Goal: Transaction & Acquisition: Purchase product/service

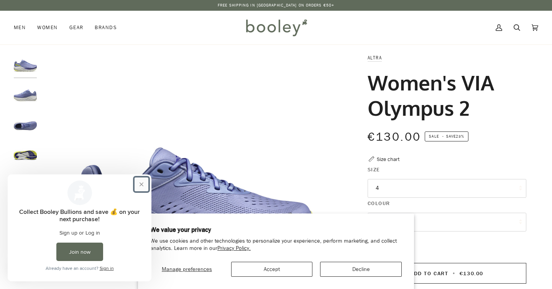
click at [139, 184] on button "Close prompt" at bounding box center [142, 184] width 14 height 14
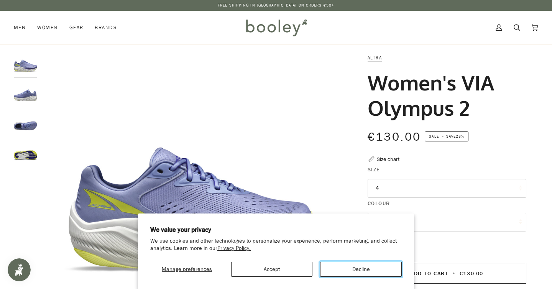
click at [361, 270] on button "Decline" at bounding box center [361, 269] width 82 height 15
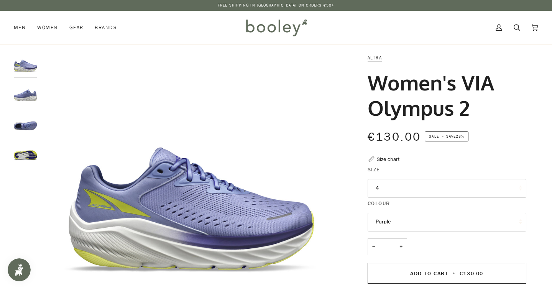
click at [399, 190] on button "4" at bounding box center [446, 188] width 159 height 19
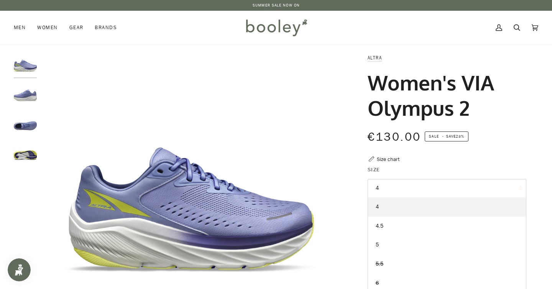
click at [467, 159] on div "Altra Women's VIA Olympus 2 €130.00 Sale • Save 23% Size chart Size 4 4" at bounding box center [440, 260] width 172 height 412
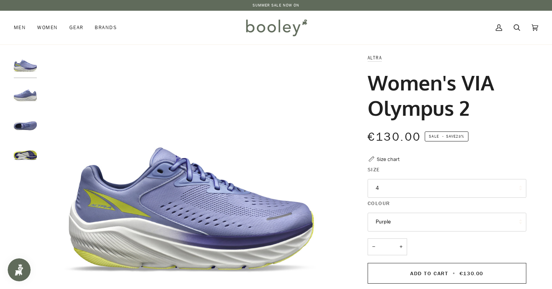
click at [28, 168] on div at bounding box center [27, 113] width 27 height 118
click at [26, 152] on img "Altra Women's VIA Olympus 2 Purple - Booley Galway" at bounding box center [25, 153] width 23 height 23
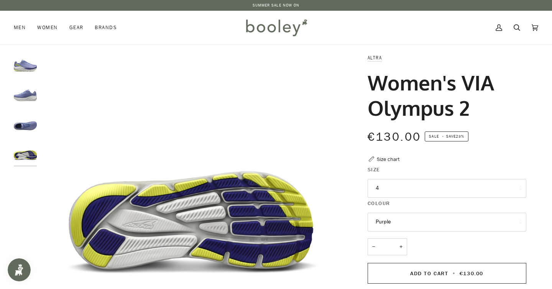
click at [27, 110] on div at bounding box center [27, 113] width 27 height 118
click at [29, 136] on div at bounding box center [27, 113] width 27 height 118
click at [29, 131] on img "Altra Women's VIA Olympus 2 Purple - Booley Galway" at bounding box center [25, 123] width 23 height 23
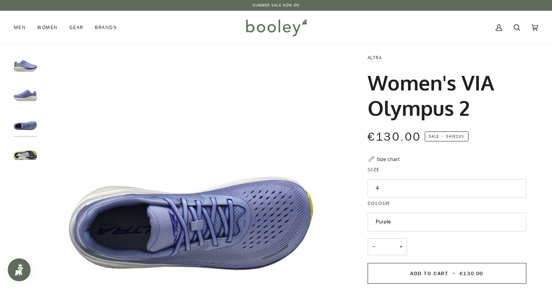
click at [30, 95] on img "Altra Women's VIA Olympus 2 Purple - Booley Galway" at bounding box center [25, 94] width 23 height 23
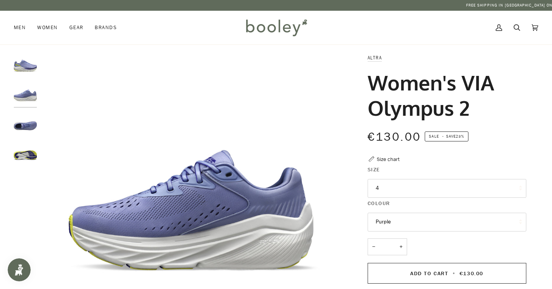
click at [28, 74] on img "Altra Women's VIA Olympus 2 Purple - Booley Galway" at bounding box center [25, 65] width 23 height 23
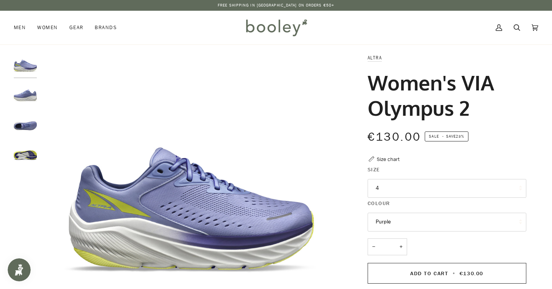
click at [394, 190] on button "4" at bounding box center [446, 188] width 159 height 19
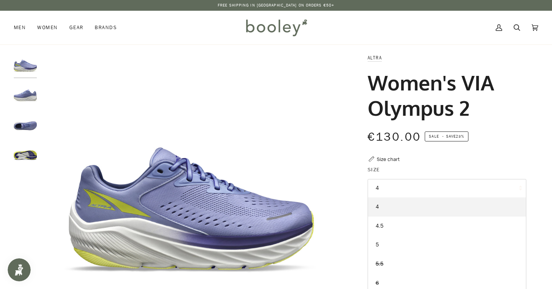
click at [394, 190] on button "4" at bounding box center [446, 188] width 159 height 19
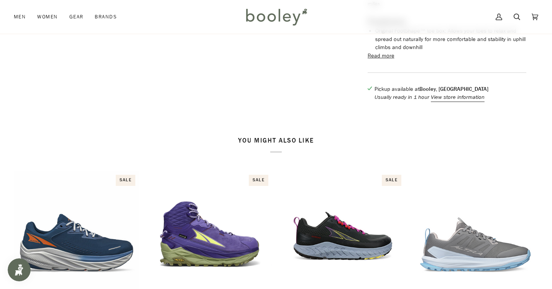
scroll to position [358, 0]
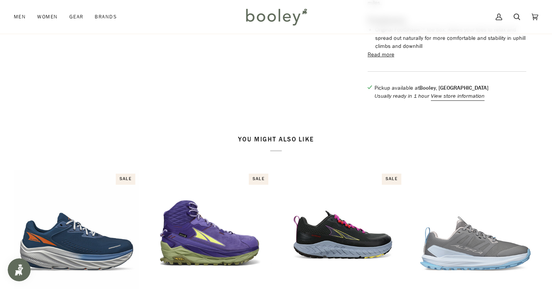
click at [438, 92] on strong "Booley, [GEOGRAPHIC_DATA]" at bounding box center [453, 87] width 69 height 7
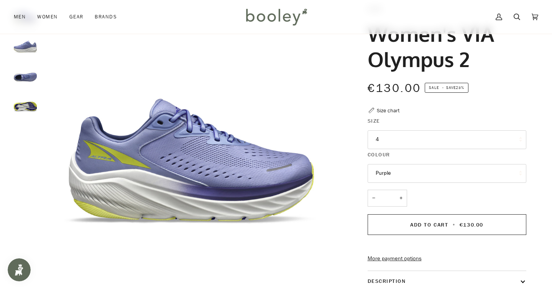
scroll to position [46, 0]
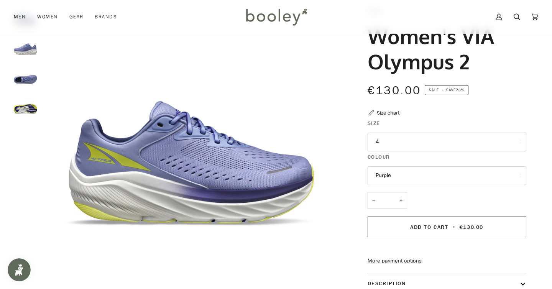
click at [421, 141] on button "4" at bounding box center [446, 142] width 159 height 19
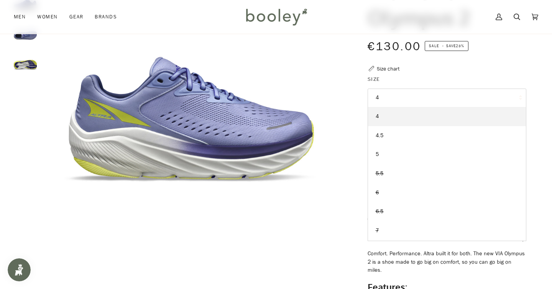
scroll to position [92, 0]
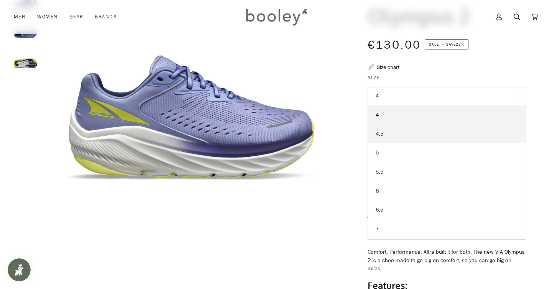
click at [392, 134] on link "4.5" at bounding box center [447, 134] width 158 height 19
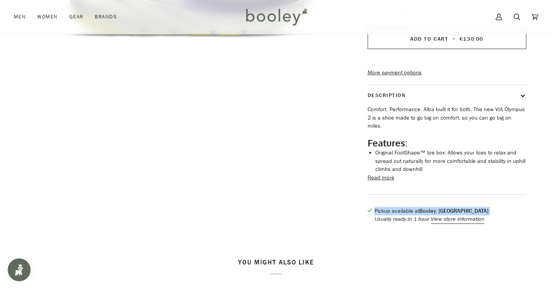
scroll to position [233, 0]
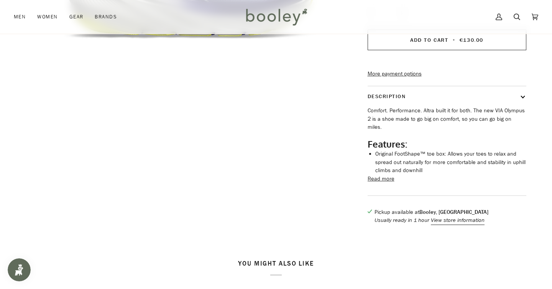
click at [389, 183] on button "Read more" at bounding box center [380, 179] width 27 height 8
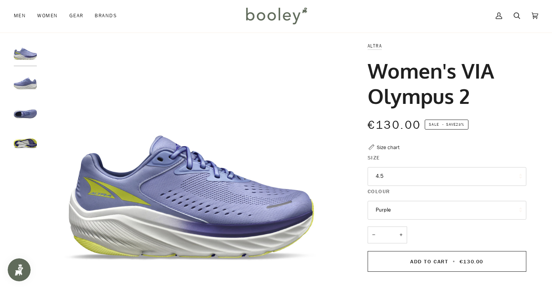
scroll to position [0, 0]
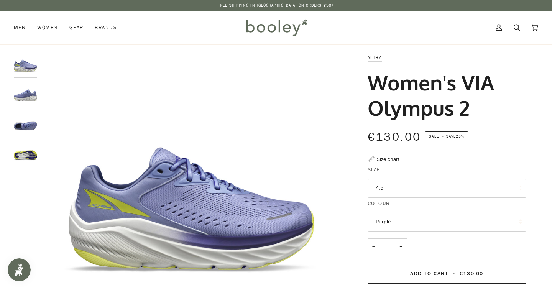
click at [395, 161] on div "Size chart" at bounding box center [388, 159] width 23 height 8
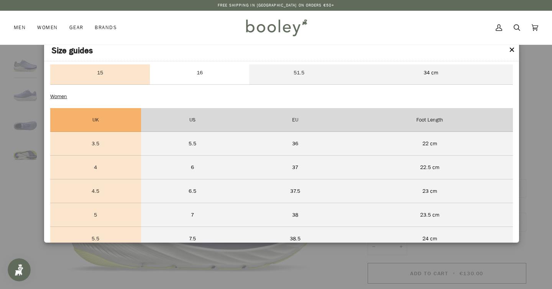
scroll to position [504, 0]
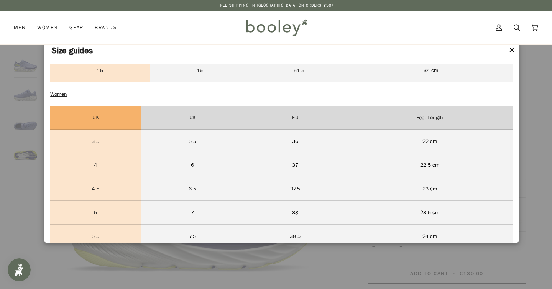
click at [513, 49] on button "✕" at bounding box center [512, 49] width 7 height 11
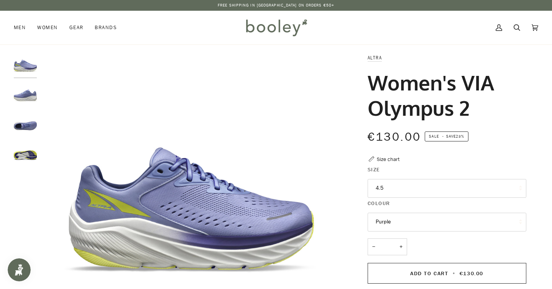
click at [427, 188] on button "4.5" at bounding box center [446, 188] width 159 height 19
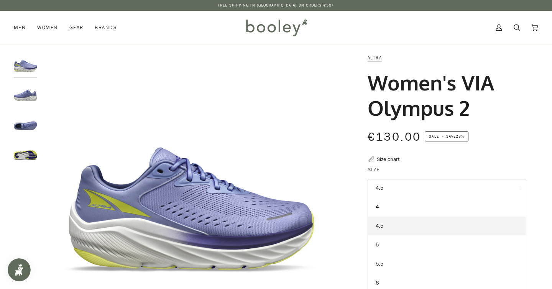
click at [427, 188] on button "4.5" at bounding box center [446, 188] width 159 height 19
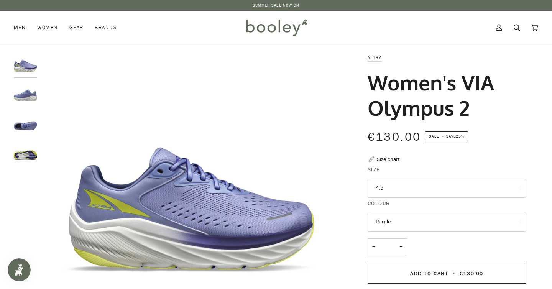
click at [449, 211] on legend "Colour" at bounding box center [446, 205] width 159 height 12
click at [449, 219] on button "Purple" at bounding box center [446, 222] width 159 height 19
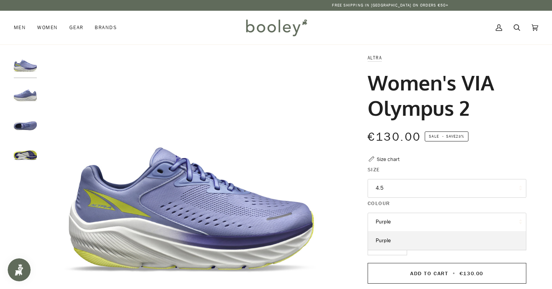
click at [449, 219] on button "Purple" at bounding box center [446, 222] width 159 height 19
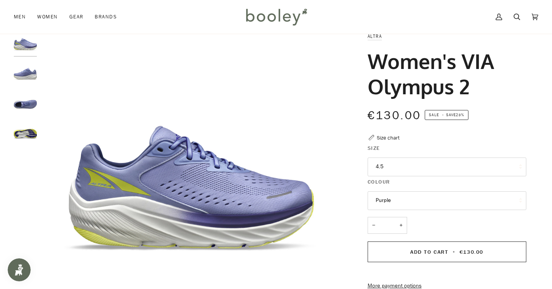
scroll to position [21, 0]
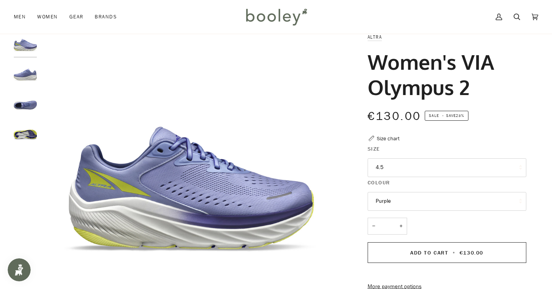
click at [28, 103] on img "Altra Women's VIA Olympus 2 Purple - Booley Galway" at bounding box center [25, 103] width 23 height 23
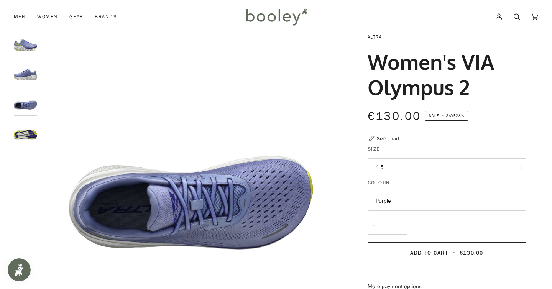
click at [26, 71] on img "Altra Women's VIA Olympus 2 Purple - Booley Galway" at bounding box center [25, 73] width 23 height 23
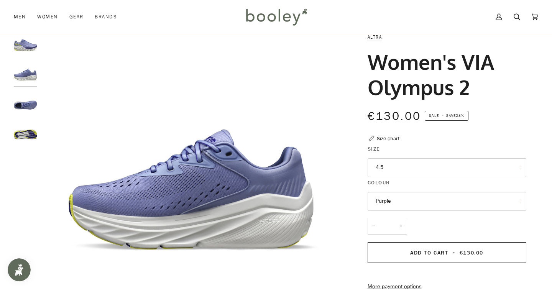
click at [24, 56] on div at bounding box center [27, 92] width 27 height 118
click at [24, 44] on img "Altra Women's VIA Olympus 2 Purple - Booley Galway" at bounding box center [25, 44] width 23 height 23
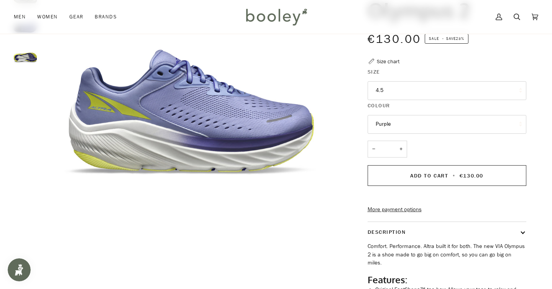
scroll to position [98, 0]
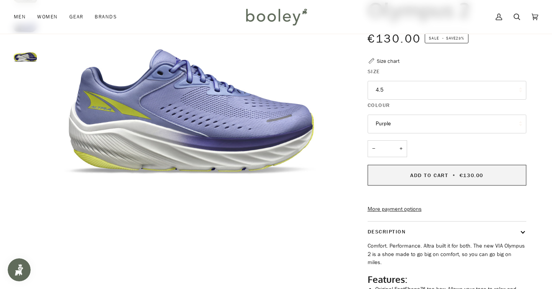
click at [446, 175] on span "Add to Cart" at bounding box center [429, 175] width 38 height 7
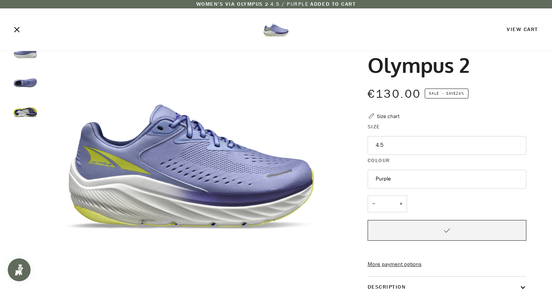
scroll to position [39, 0]
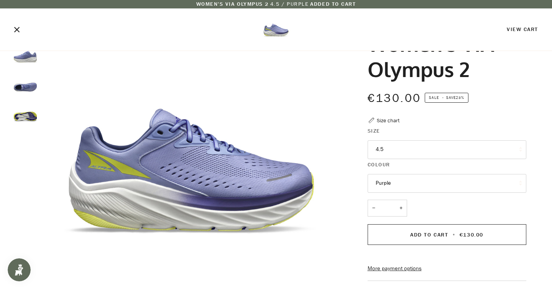
click at [395, 120] on div "Size chart" at bounding box center [388, 120] width 23 height 8
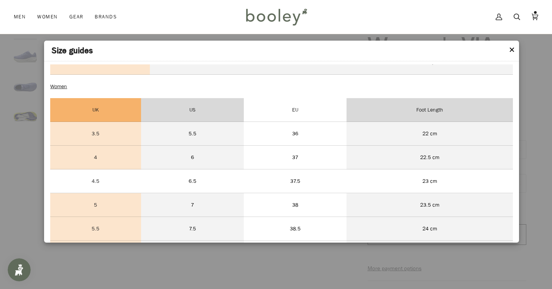
scroll to position [501, 0]
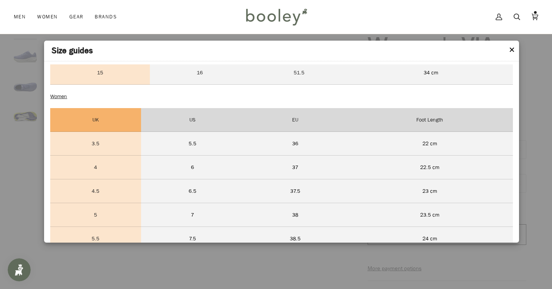
click at [512, 52] on button "✕" at bounding box center [512, 49] width 7 height 11
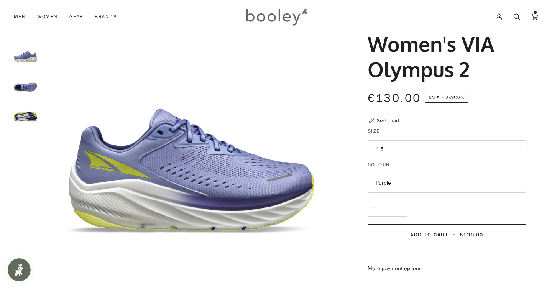
scroll to position [0, 0]
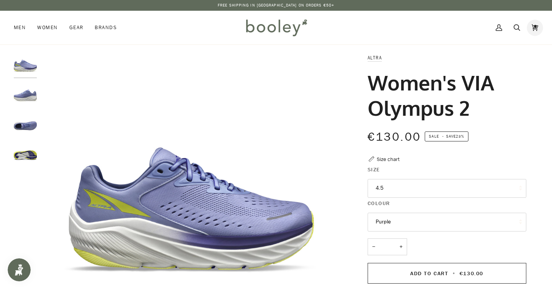
click at [535, 24] on icon at bounding box center [535, 27] width 7 height 11
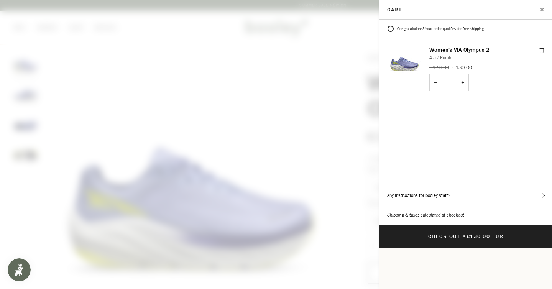
click at [330, 168] on span at bounding box center [276, 144] width 552 height 289
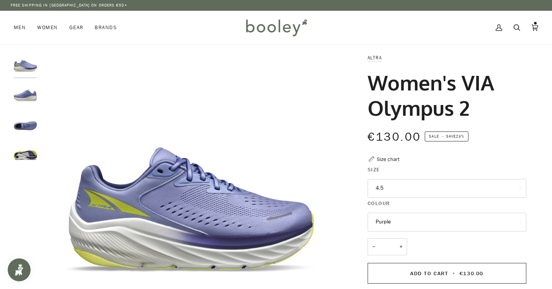
click at [19, 91] on img "Altra Women's VIA Olympus 2 Purple - Booley Galway" at bounding box center [25, 94] width 23 height 23
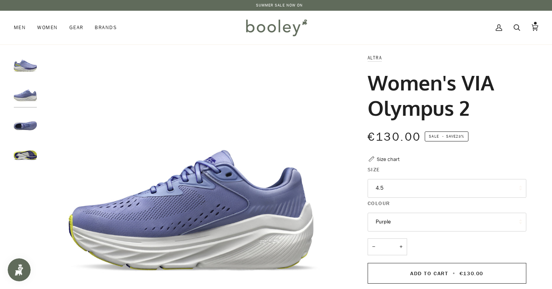
click at [28, 110] on div at bounding box center [27, 113] width 27 height 118
click at [32, 120] on img "Altra Women's VIA Olympus 2 Purple - Booley Galway" at bounding box center [25, 123] width 23 height 23
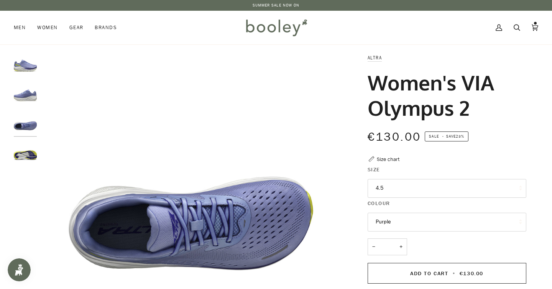
click at [33, 156] on img "Altra Women's VIA Olympus 2 Purple - Booley Galway" at bounding box center [25, 153] width 23 height 23
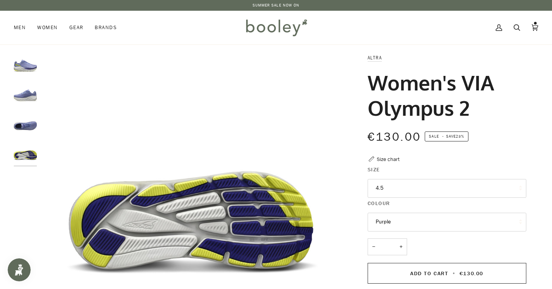
click at [18, 62] on img "Altra Women's VIA Olympus 2 Purple - Booley Galway" at bounding box center [25, 65] width 23 height 23
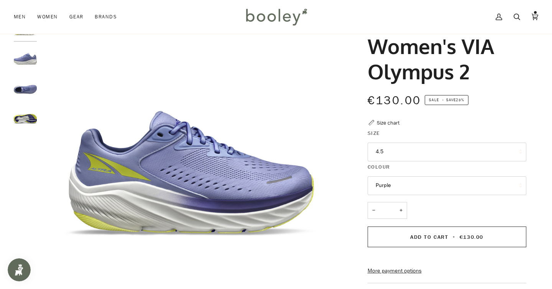
scroll to position [37, 0]
drag, startPoint x: 474, startPoint y: 75, endPoint x: 370, endPoint y: 44, distance: 109.2
click at [370, 44] on h1 "Women's VIA Olympus 2" at bounding box center [443, 58] width 153 height 51
copy h1 "Women's VIA Olympus 2"
click at [536, 13] on icon at bounding box center [535, 16] width 7 height 11
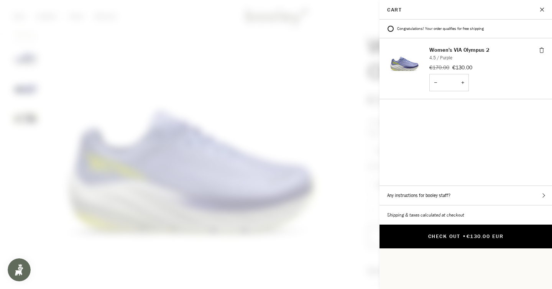
click at [458, 231] on button "Check Out • €130.00 EUR" at bounding box center [465, 237] width 172 height 24
